Goal: Complete application form

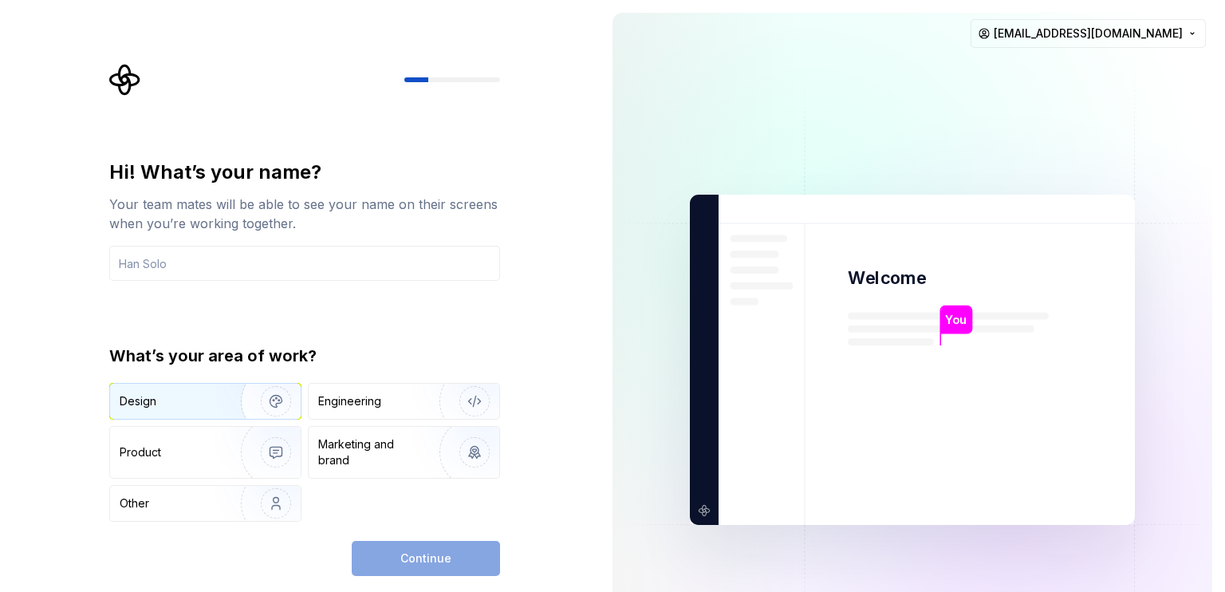
click at [214, 415] on div "Design" at bounding box center [205, 401] width 191 height 35
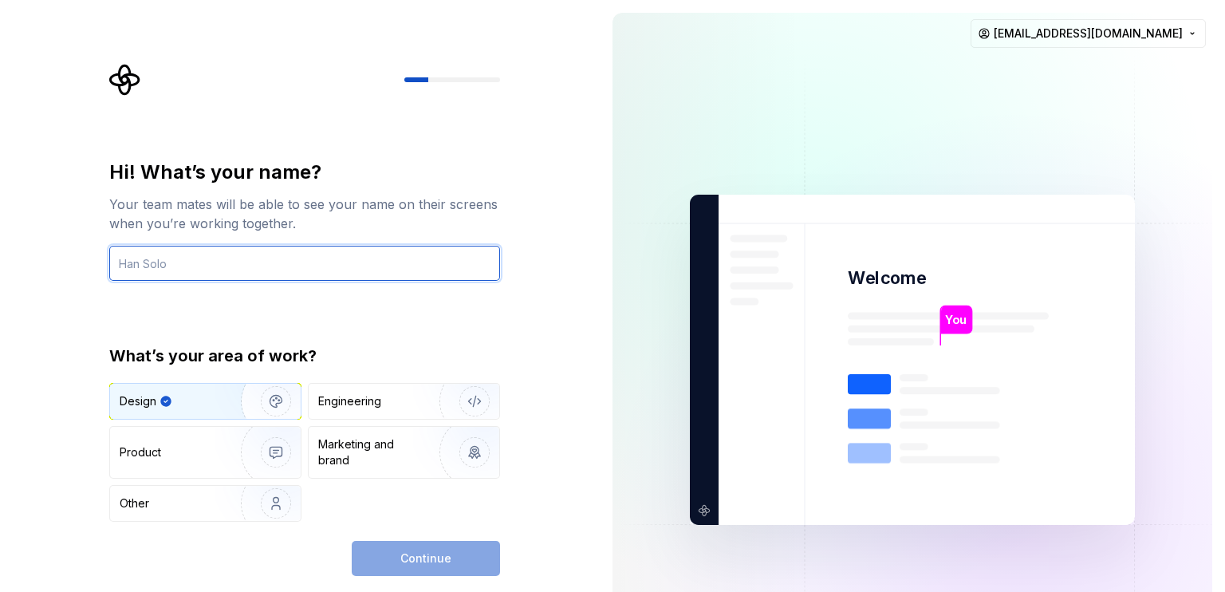
click at [279, 250] on input "text" at bounding box center [304, 263] width 391 height 35
type input "ram"
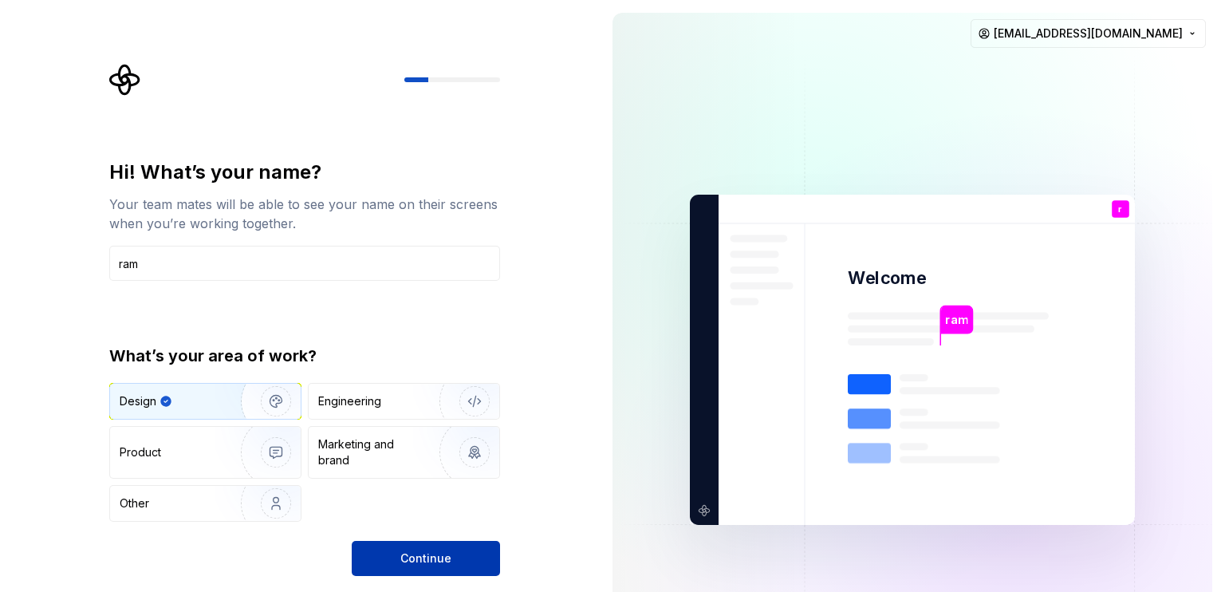
click at [431, 543] on button "Continue" at bounding box center [426, 558] width 148 height 35
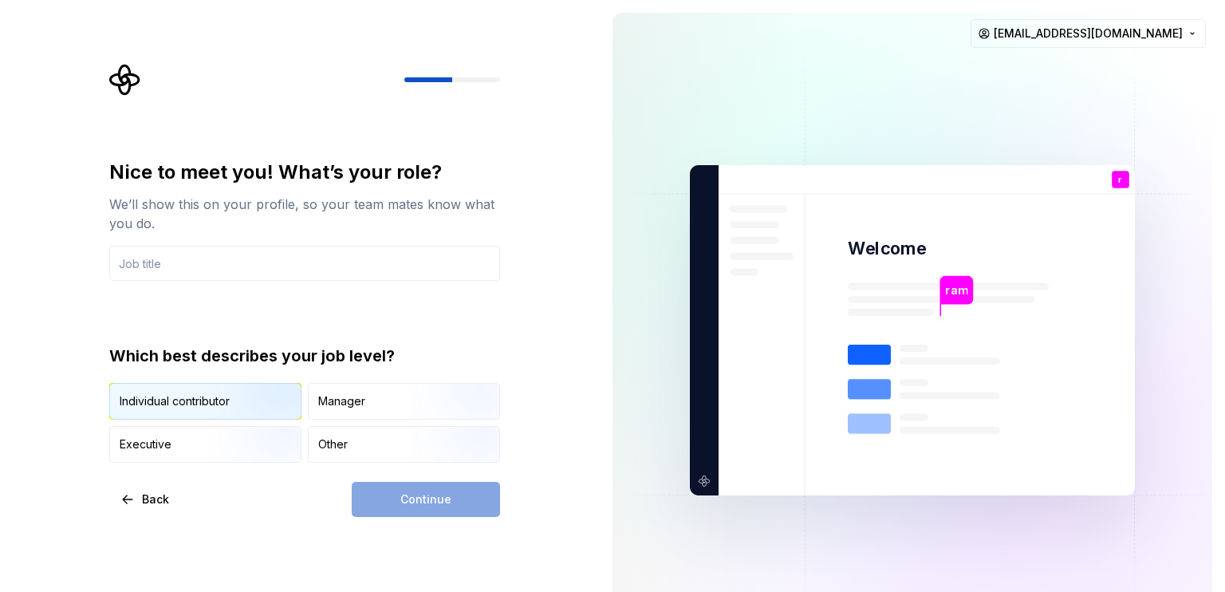
click at [242, 401] on img "button" at bounding box center [262, 421] width 102 height 107
click at [317, 287] on div "Nice to meet you! What’s your role? We’ll show this on your profile, so your te…" at bounding box center [304, 310] width 391 height 303
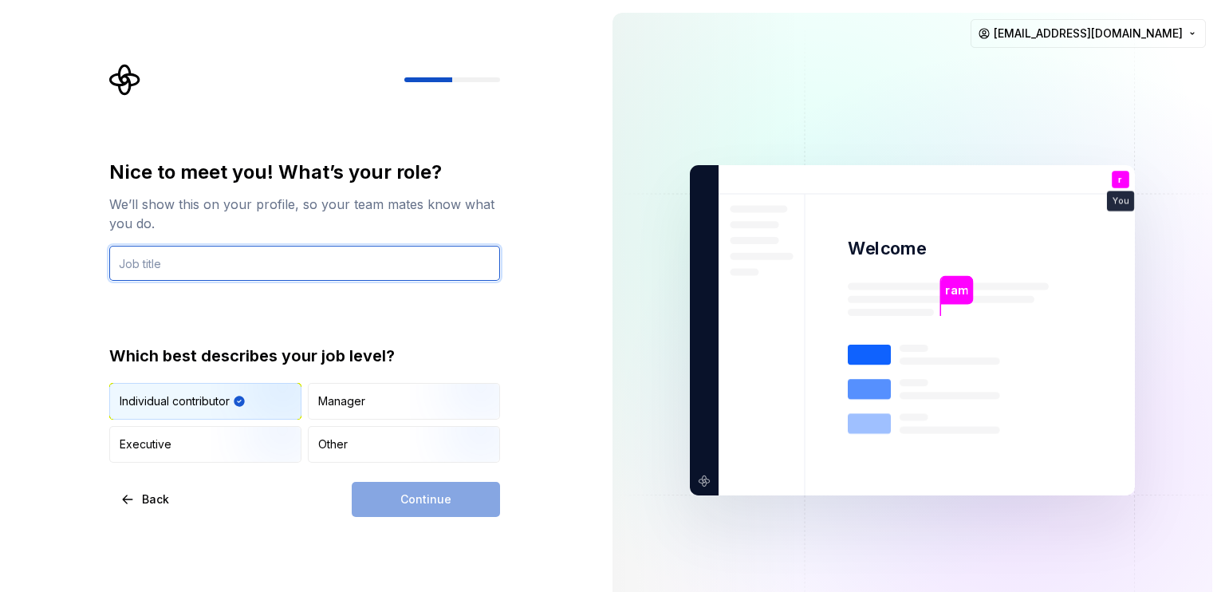
click at [317, 266] on input "text" at bounding box center [304, 263] width 391 height 35
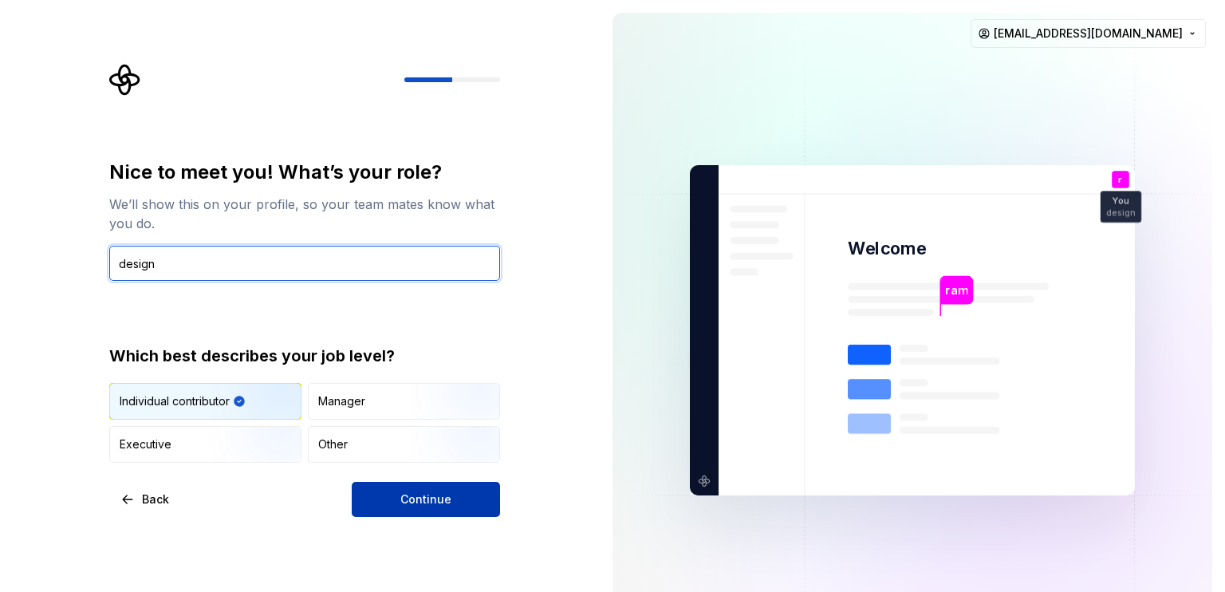
type input "design"
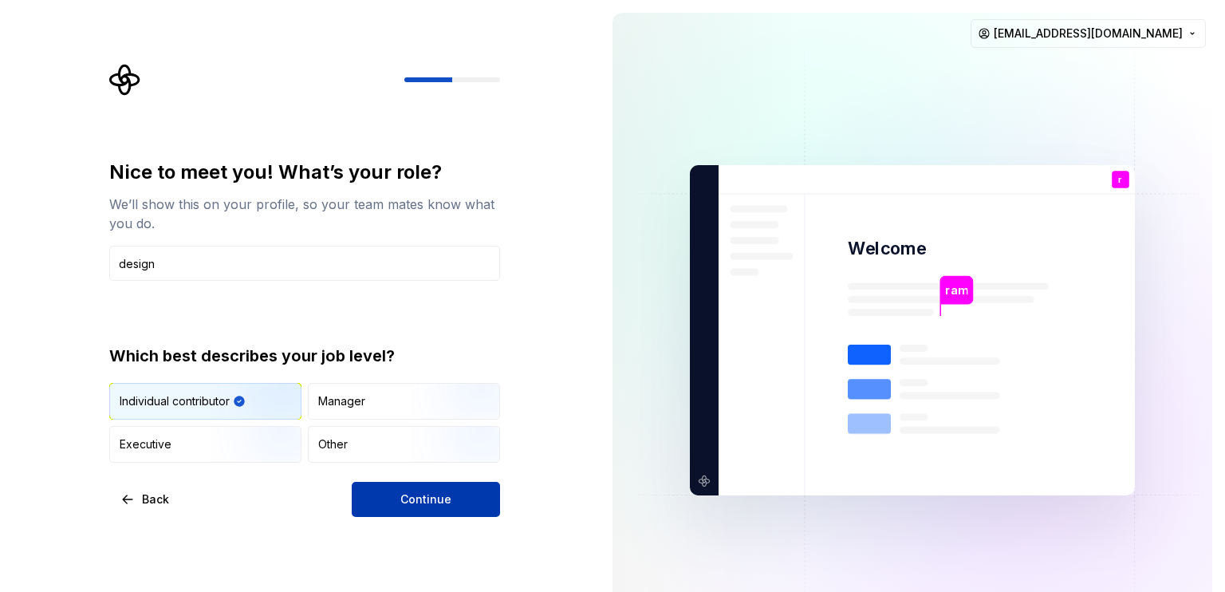
click at [407, 492] on span "Continue" at bounding box center [425, 499] width 51 height 16
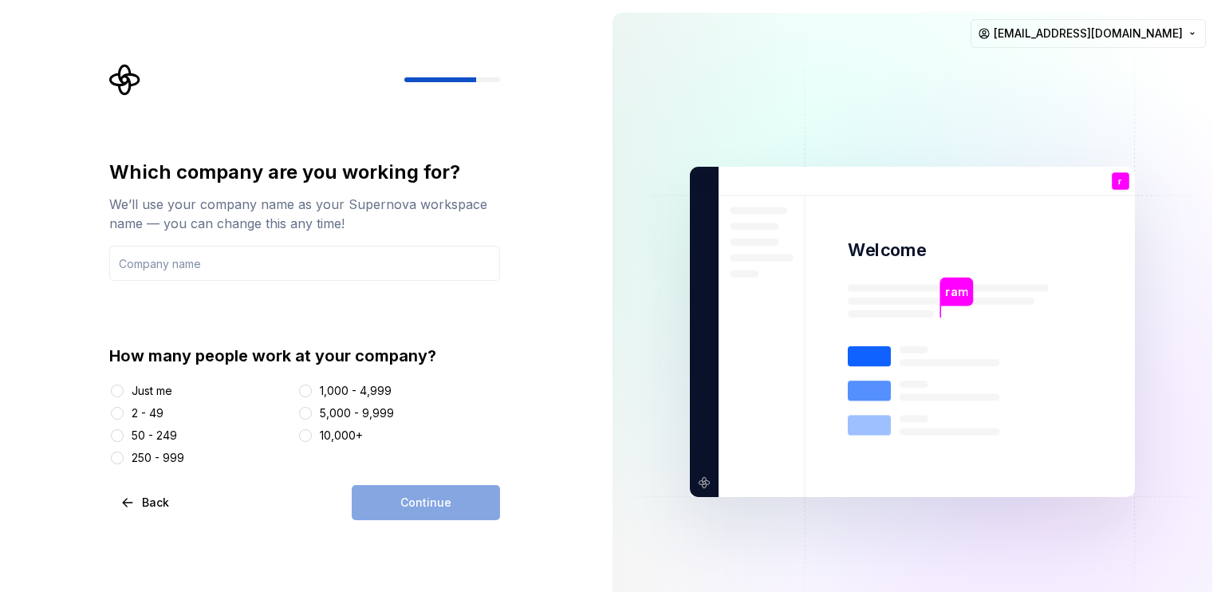
click at [154, 388] on div "Just me" at bounding box center [152, 391] width 41 height 16
click at [124, 388] on button "Just me" at bounding box center [117, 390] width 13 height 13
click at [277, 270] on input "text" at bounding box center [304, 263] width 391 height 35
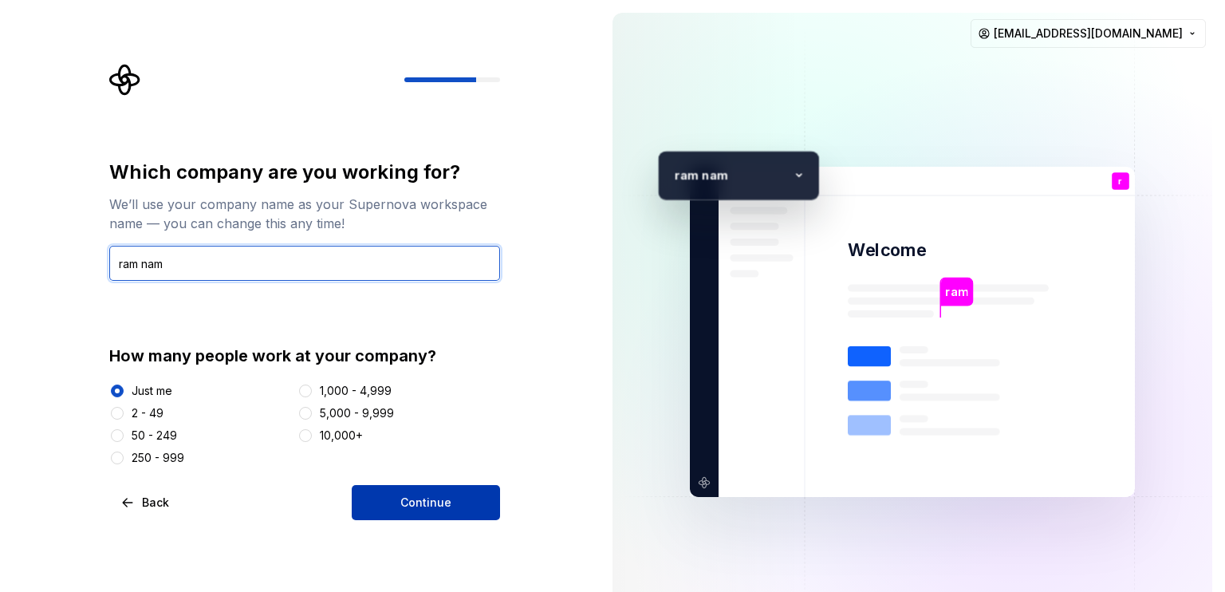
type input "ram nam"
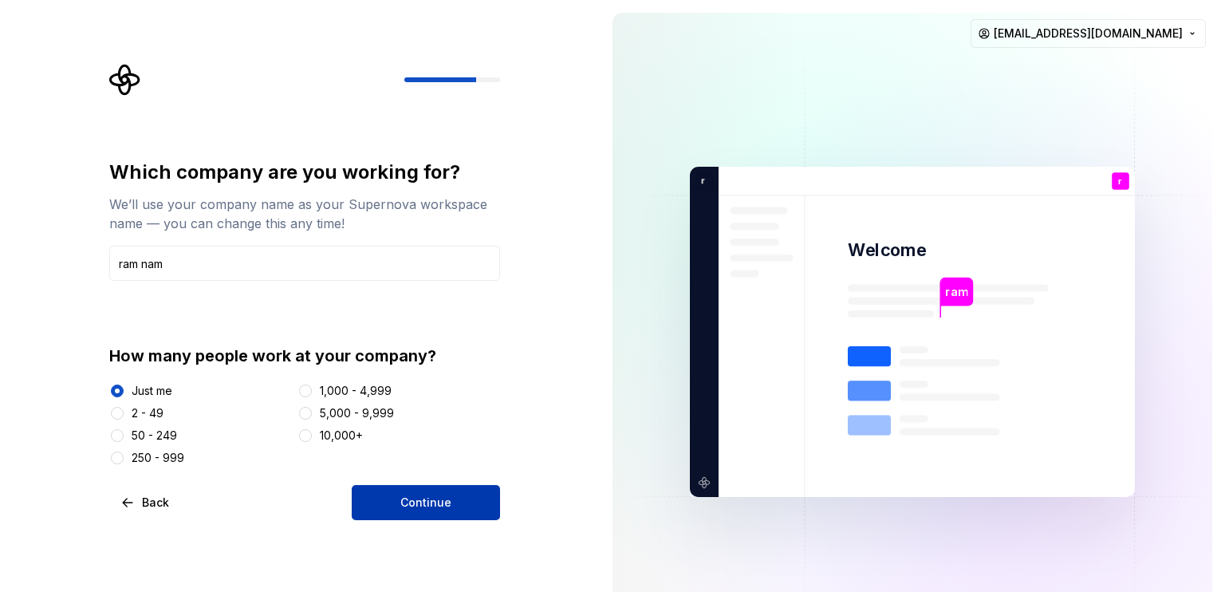
click at [438, 495] on span "Continue" at bounding box center [425, 502] width 51 height 16
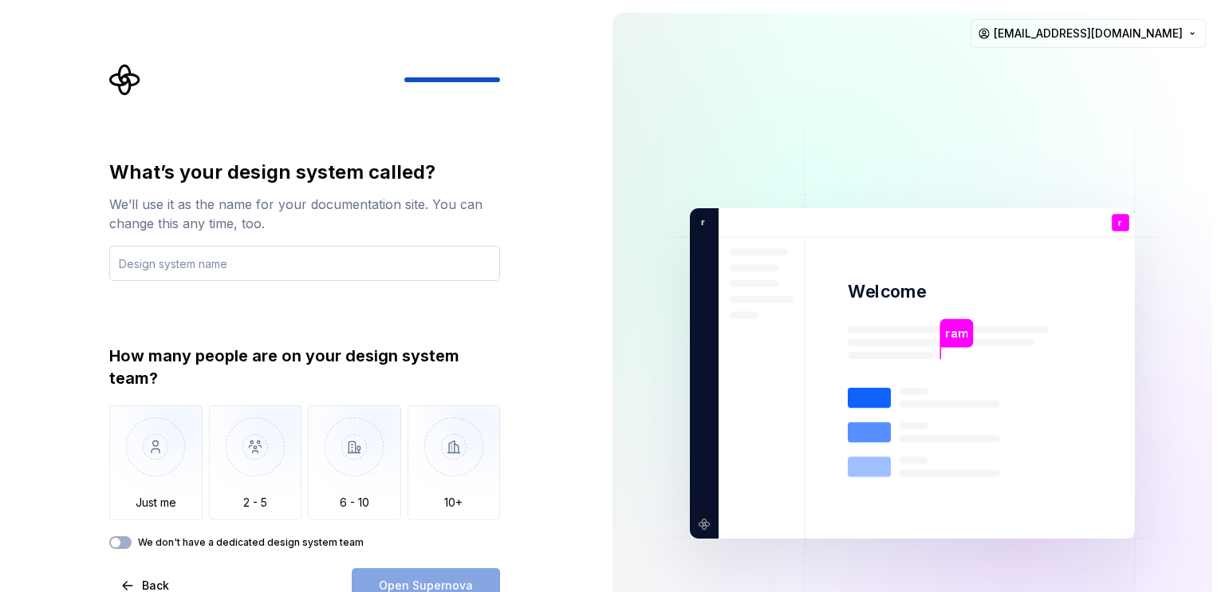
click at [276, 265] on input "text" at bounding box center [304, 263] width 391 height 35
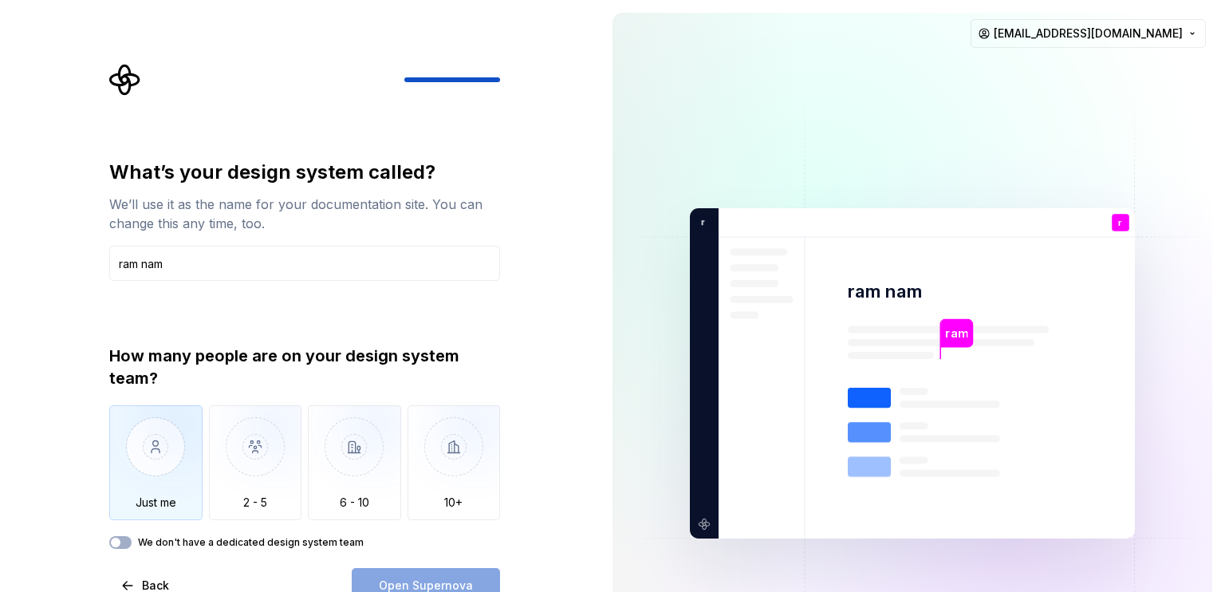
type input "ram nam"
click at [180, 450] on img "button" at bounding box center [155, 458] width 93 height 107
click at [209, 543] on label "We don't have a dedicated design system team" at bounding box center [251, 542] width 226 height 13
click at [132, 543] on button "We don't have a dedicated design system team" at bounding box center [120, 542] width 22 height 13
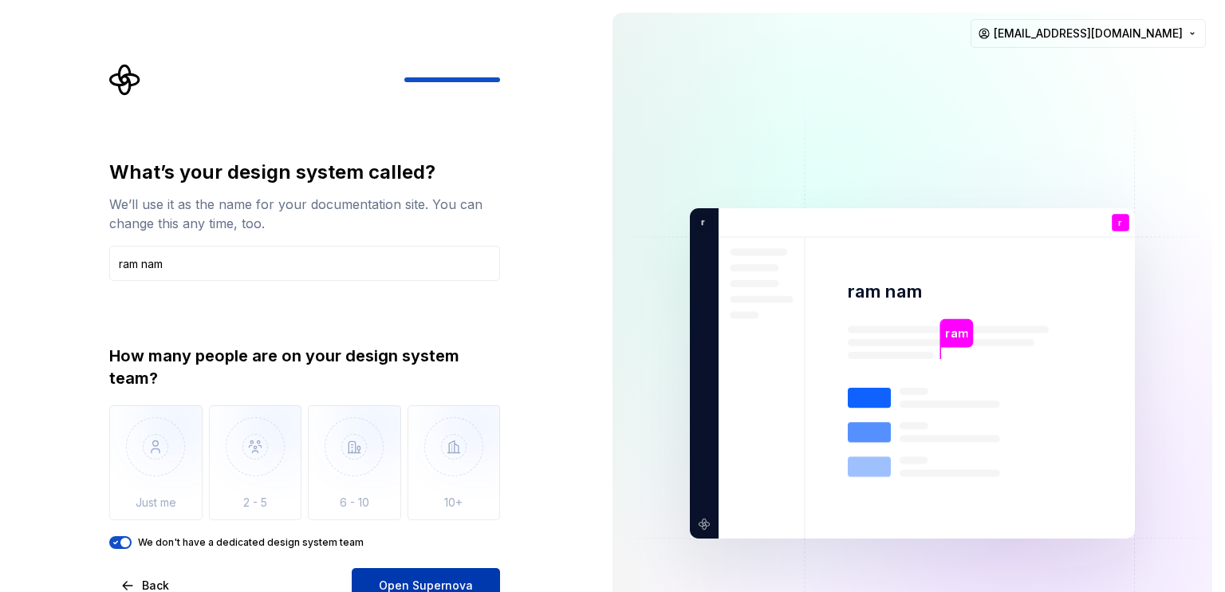
click at [424, 581] on span "Open Supernova" at bounding box center [426, 585] width 94 height 16
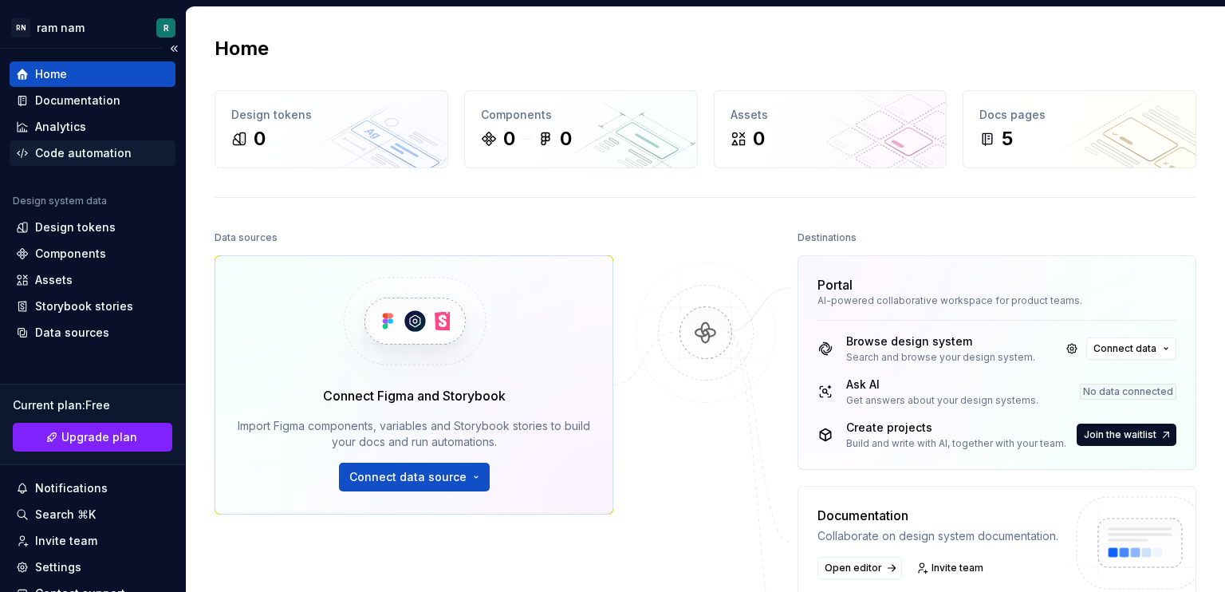
click at [112, 140] on div "Code automation" at bounding box center [93, 153] width 166 height 26
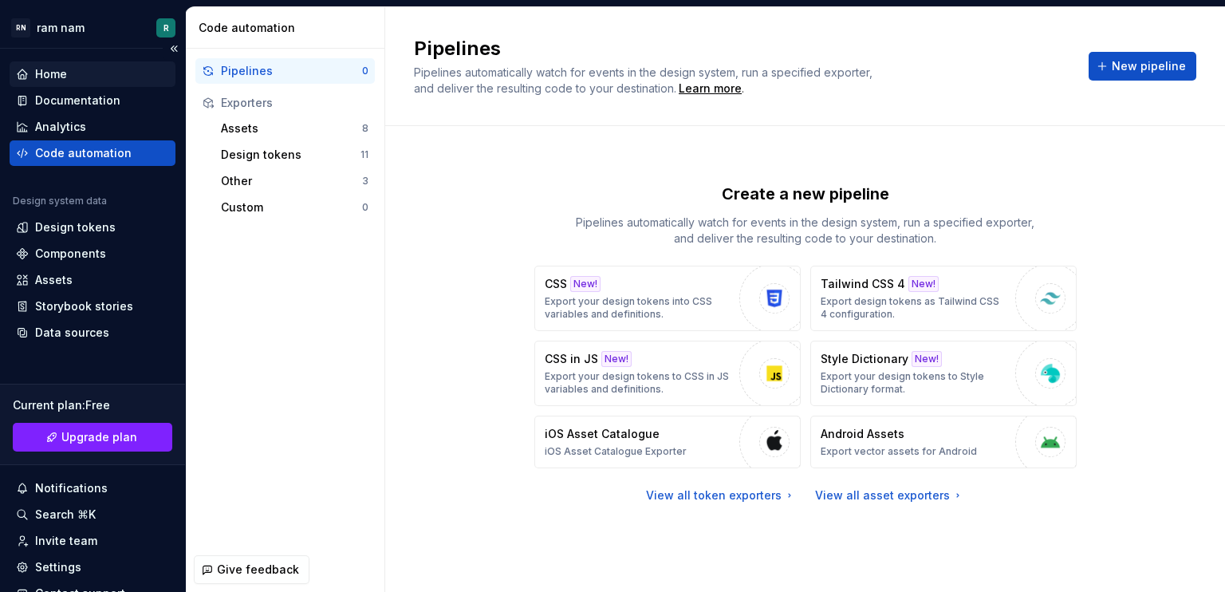
click at [49, 65] on div "Home" at bounding box center [93, 74] width 166 height 26
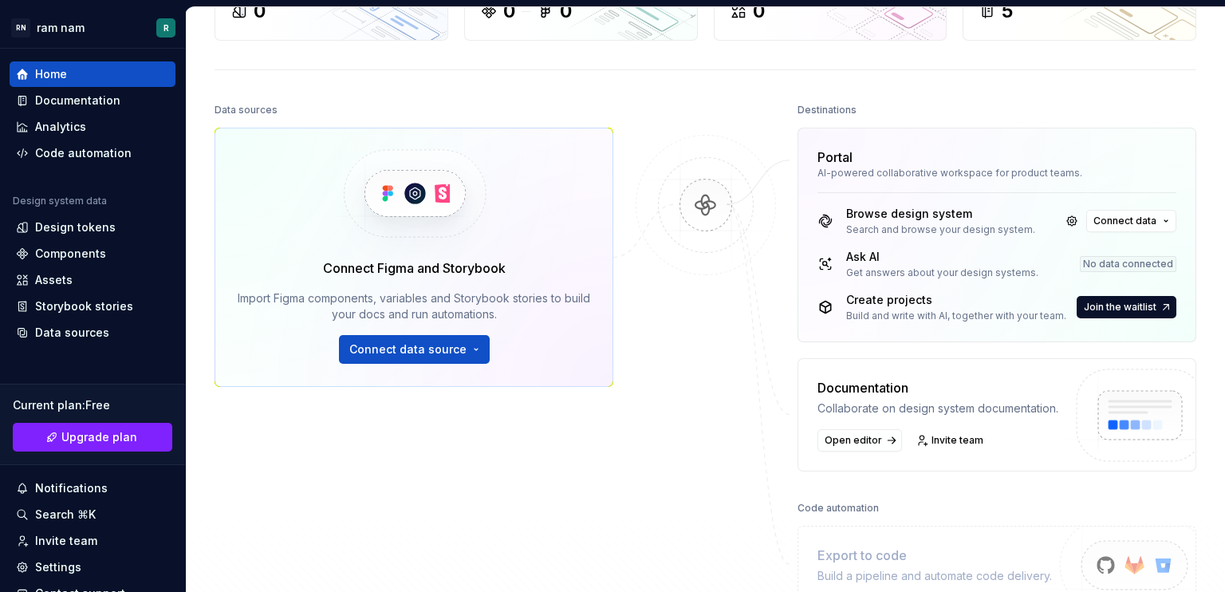
scroll to position [127, 0]
click at [468, 352] on button "Connect data source" at bounding box center [414, 350] width 151 height 29
